Goal: Transaction & Acquisition: Purchase product/service

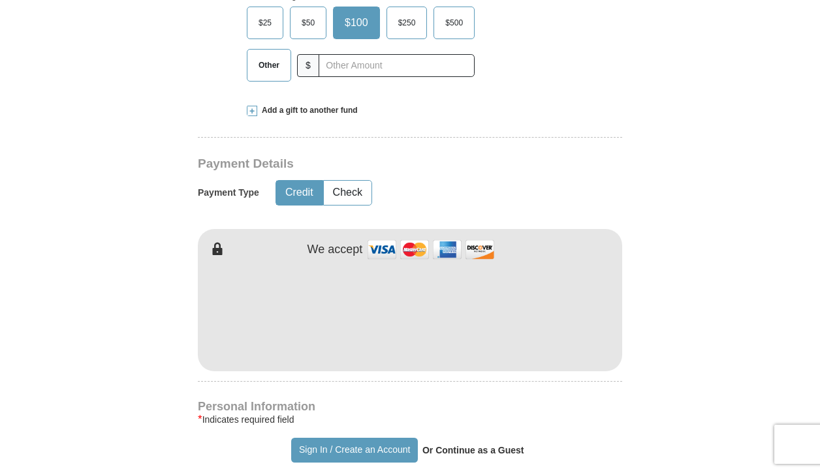
scroll to position [509, 0]
click at [261, 69] on span "Other" at bounding box center [269, 66] width 34 height 20
click at [0, 0] on input "Other" at bounding box center [0, 0] width 0 height 0
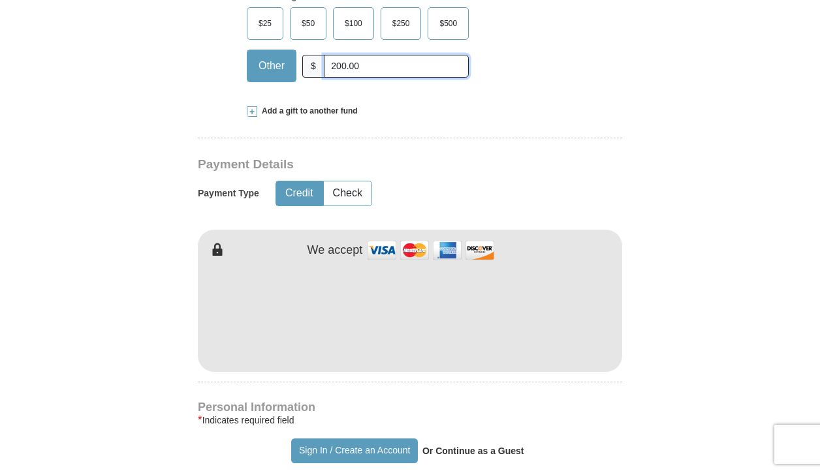
click at [336, 66] on input "200.00" at bounding box center [396, 66] width 145 height 23
type input "300.00"
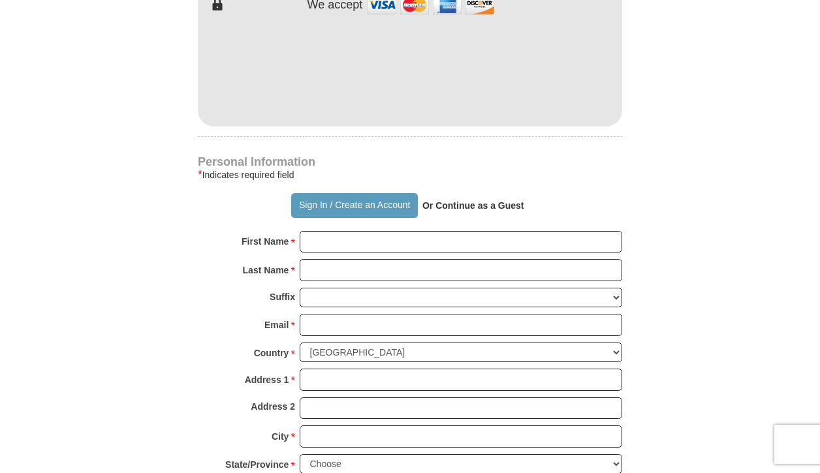
scroll to position [759, 0]
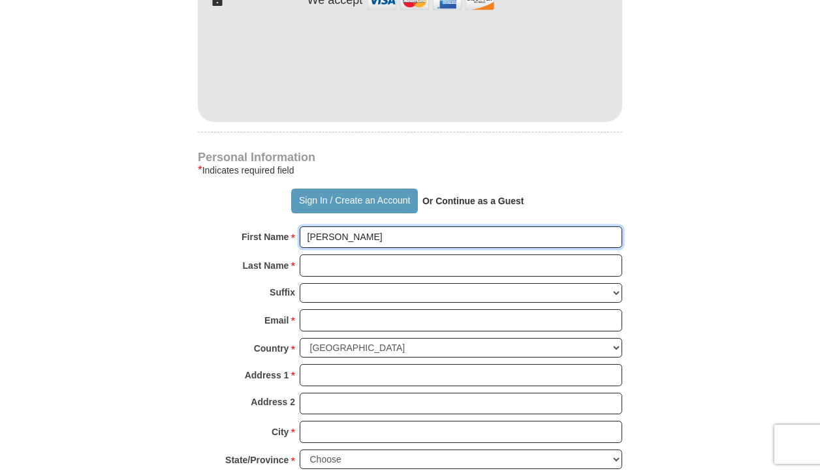
type input "[PERSON_NAME]"
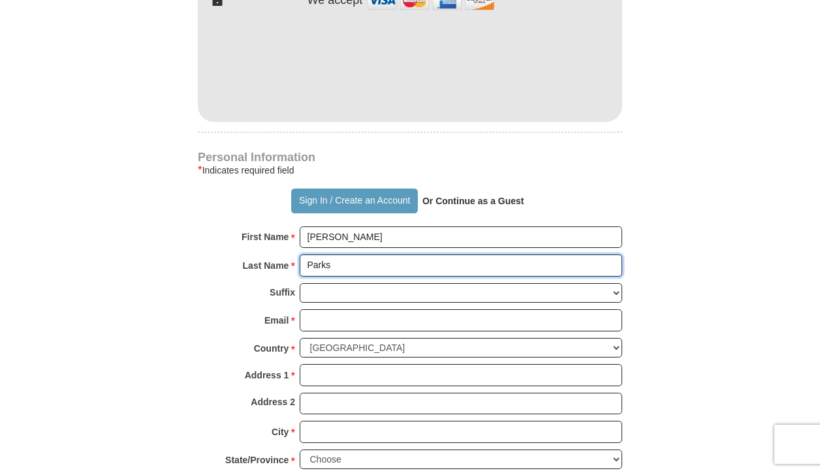
type input "Parks"
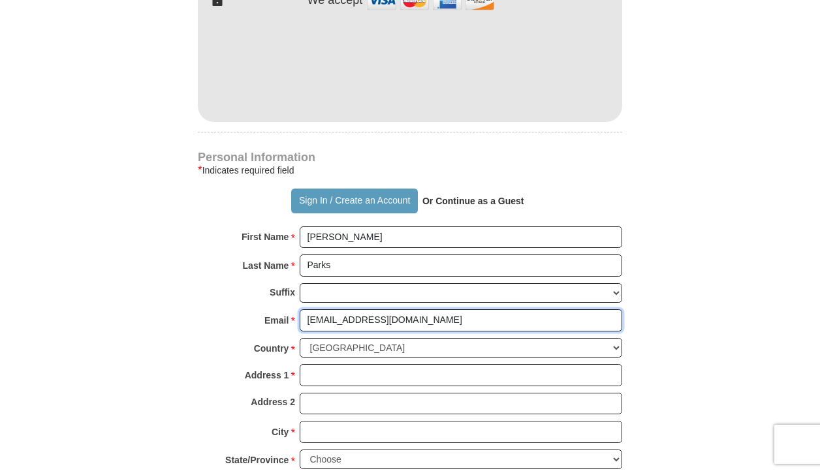
type input "[EMAIL_ADDRESS][DOMAIN_NAME]"
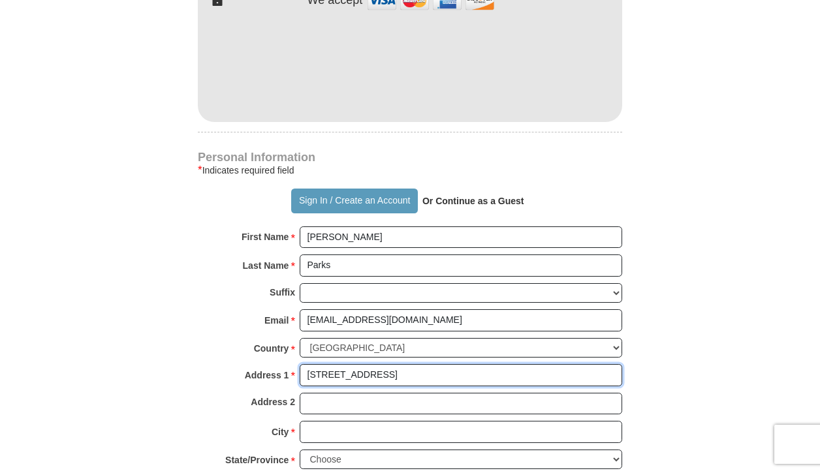
type input "[STREET_ADDRESS]"
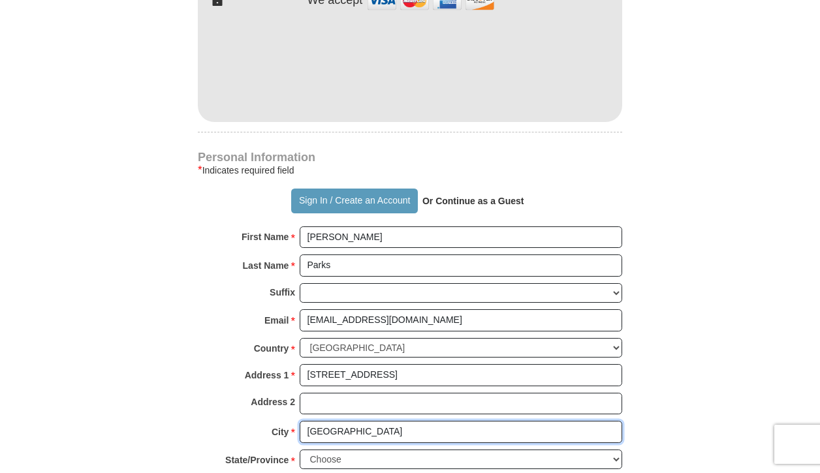
type input "[GEOGRAPHIC_DATA]"
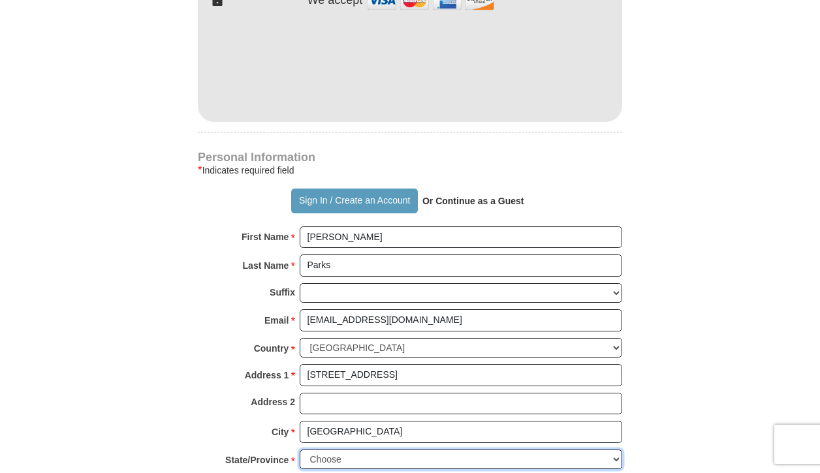
select select "OH"
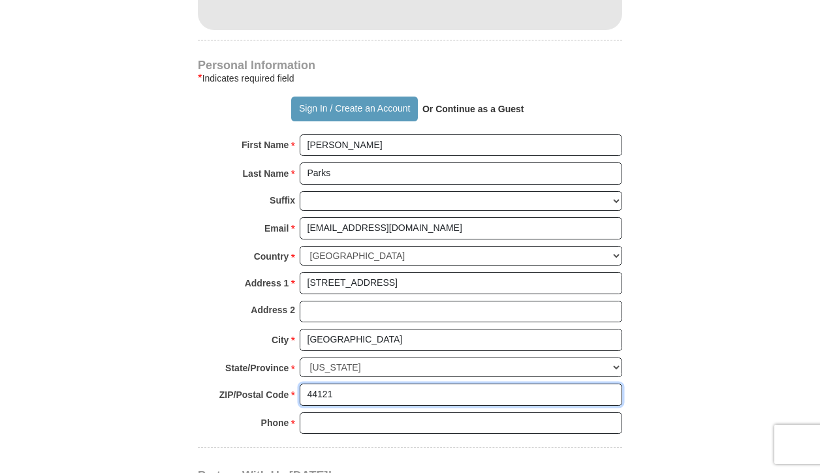
scroll to position [853, 0]
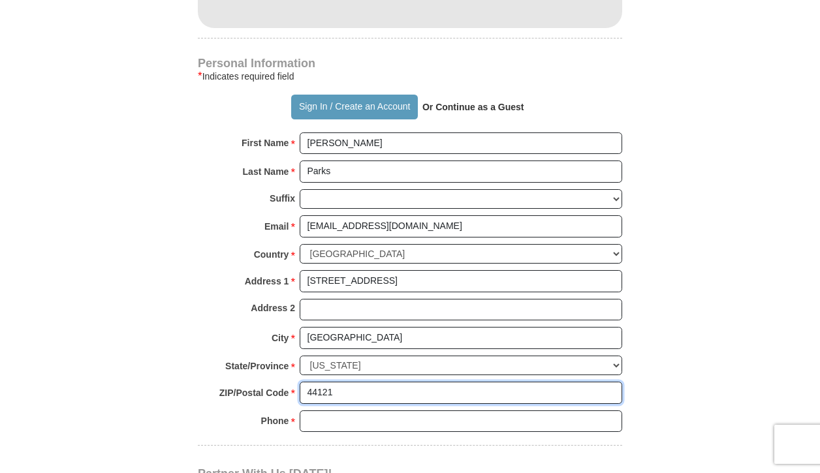
type input "44121"
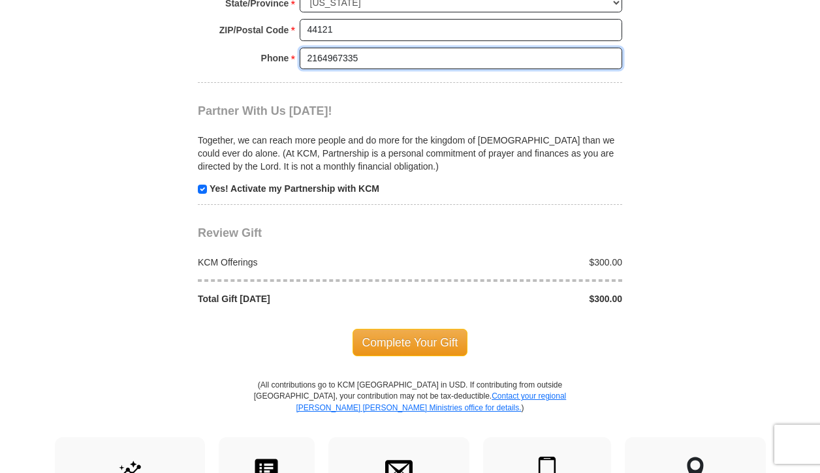
scroll to position [1218, 0]
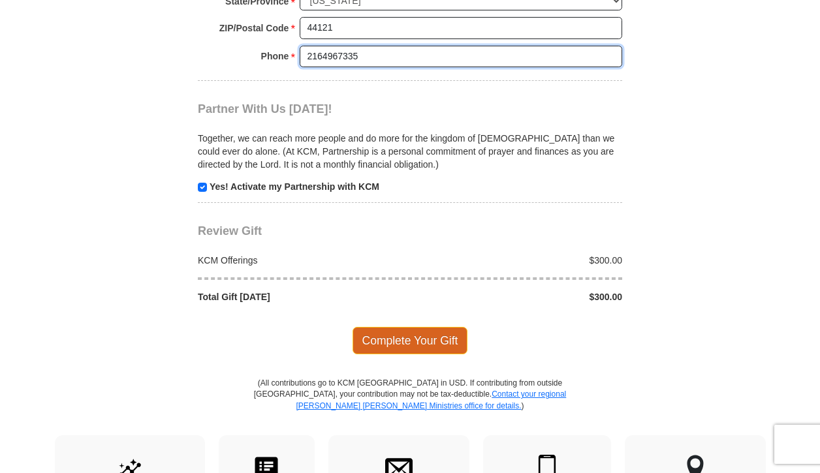
type input "2164967335"
click at [442, 327] on span "Complete Your Gift" at bounding box center [411, 340] width 116 height 27
